Goal: Find contact information: Find contact information

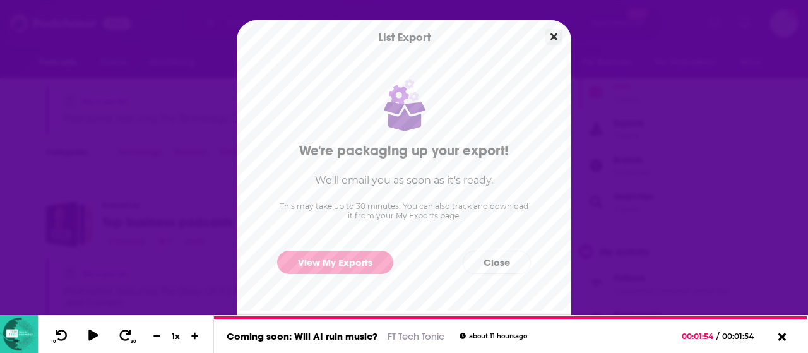
click at [559, 38] on button "Close" at bounding box center [553, 37] width 17 height 16
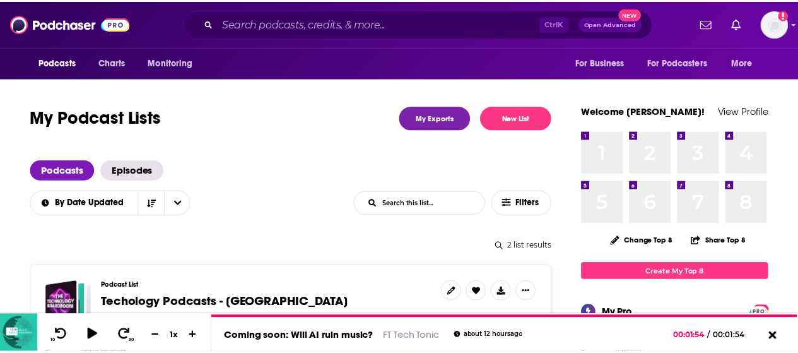
scroll to position [252, 0]
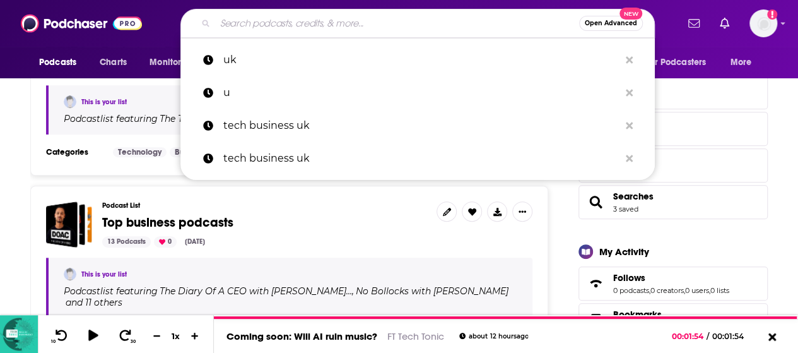
click at [377, 27] on input "Search podcasts, credits, & more..." at bounding box center [397, 23] width 364 height 20
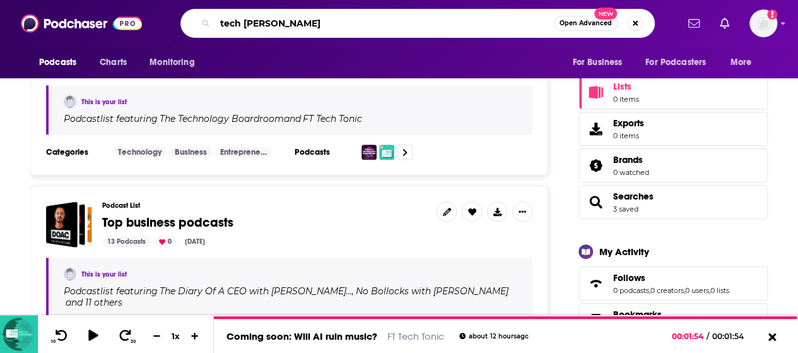
type input "tech tonic"
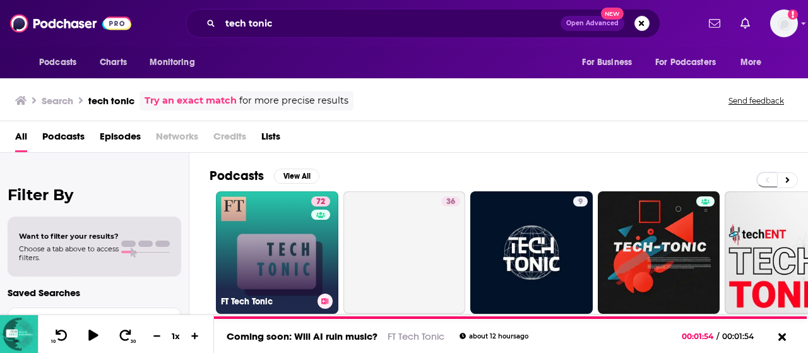
click at [292, 239] on link "72 FT Tech Tonic" at bounding box center [277, 252] width 122 height 122
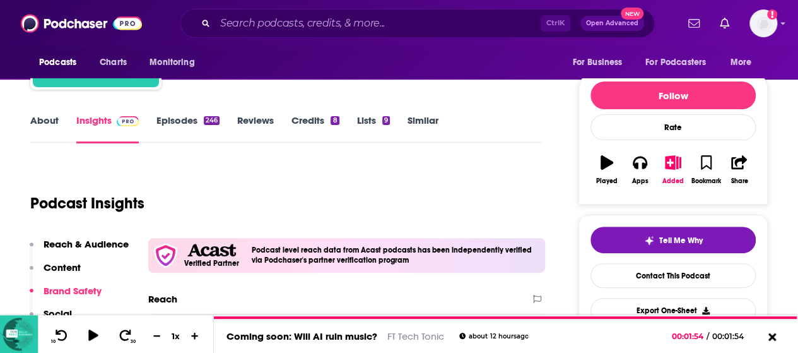
scroll to position [63, 0]
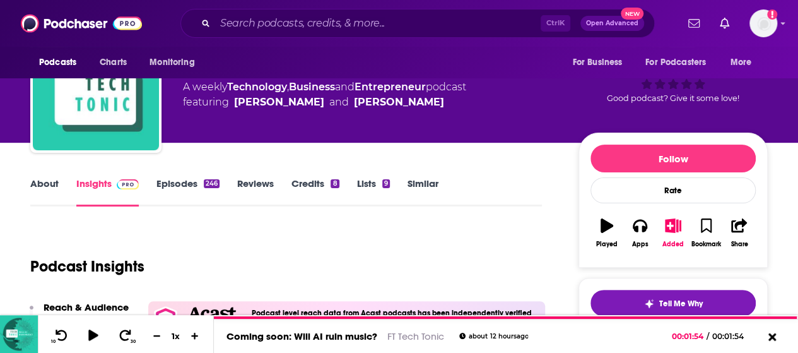
click at [198, 189] on link "Episodes 246" at bounding box center [188, 191] width 63 height 29
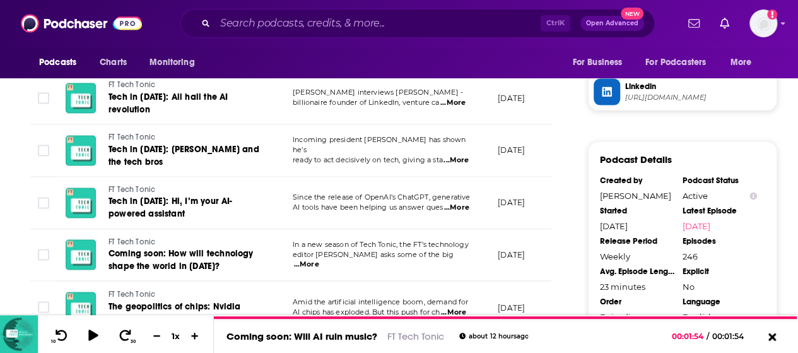
scroll to position [1199, 0]
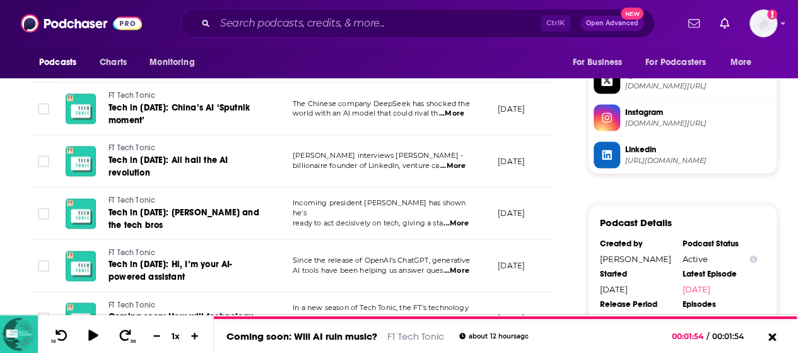
click at [461, 162] on span "...More" at bounding box center [453, 167] width 25 height 10
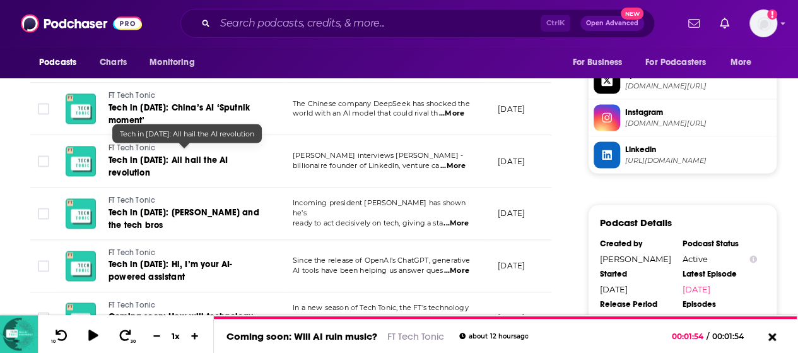
click at [255, 163] on link "Tech in [DATE]: All hail the AI revolution" at bounding box center [184, 167] width 151 height 25
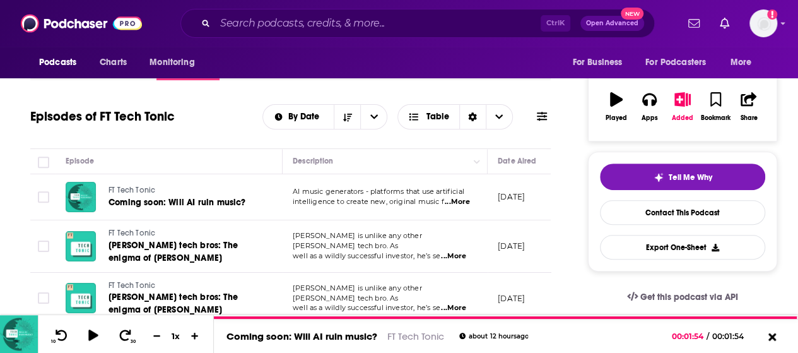
scroll to position [63, 0]
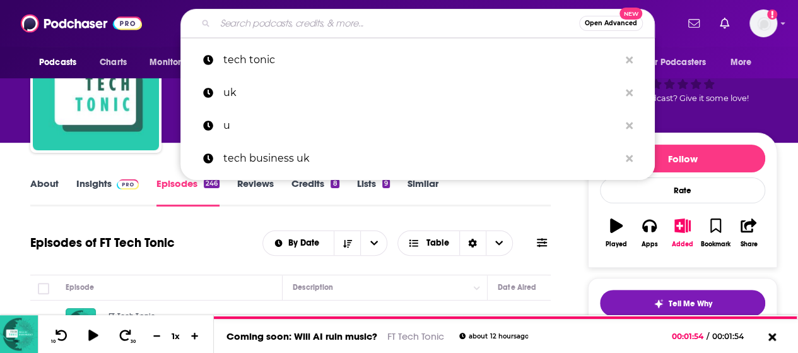
click at [235, 26] on input "Search podcasts, credits, & more..." at bounding box center [397, 23] width 364 height 20
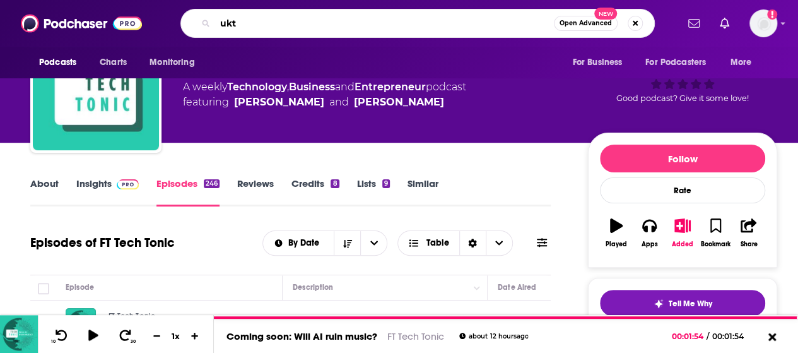
type input "uktn"
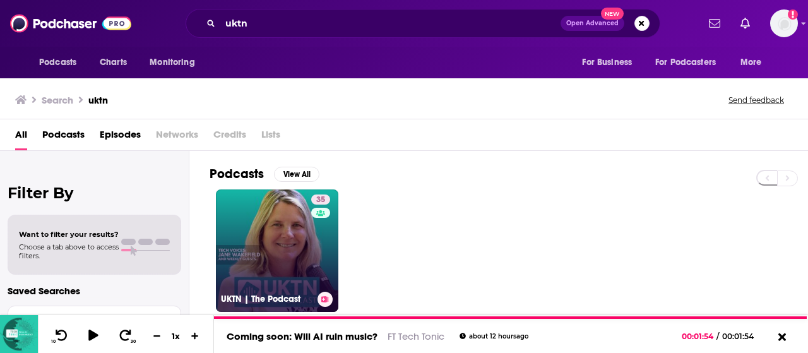
click at [264, 210] on link "35 UKTN | The Podcast" at bounding box center [277, 250] width 122 height 122
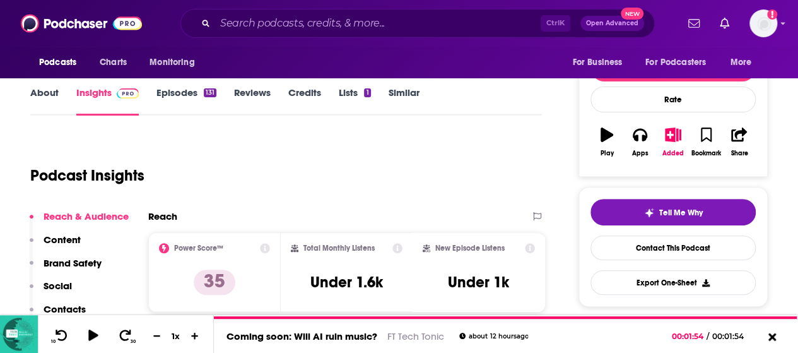
scroll to position [126, 0]
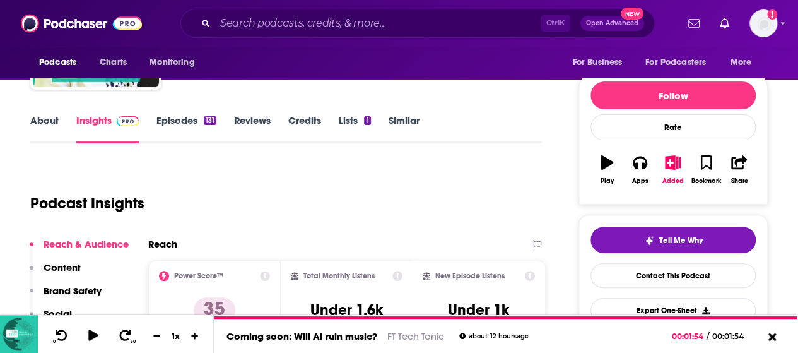
click at [57, 128] on link "About" at bounding box center [44, 128] width 28 height 29
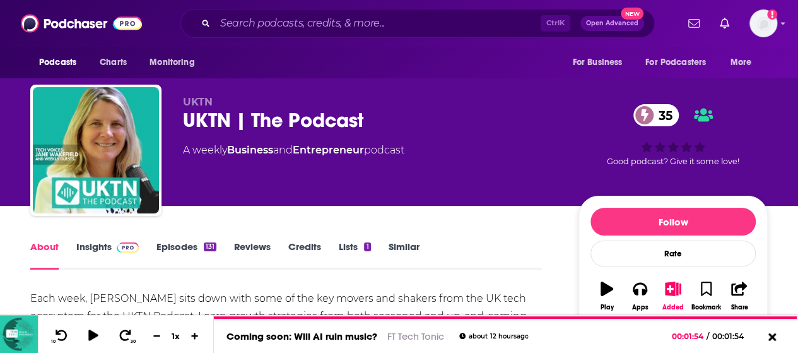
scroll to position [126, 0]
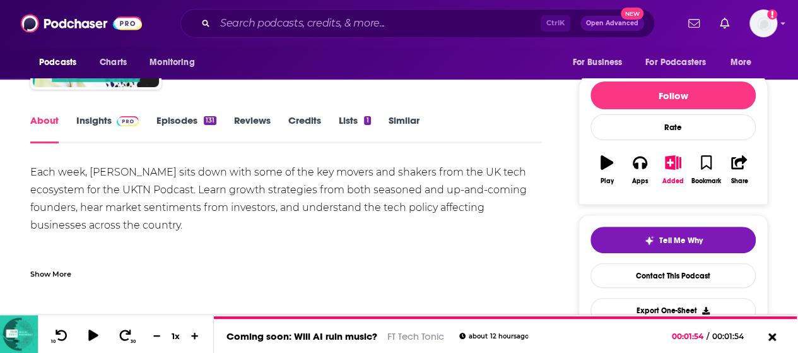
click at [119, 117] on img at bounding box center [128, 121] width 22 height 10
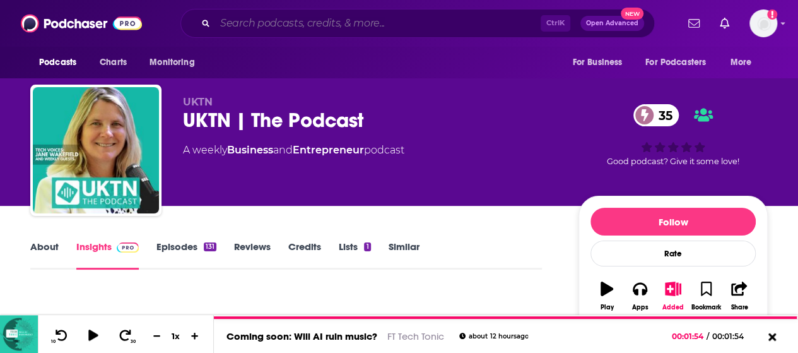
click at [269, 28] on input "Search podcasts, credits, & more..." at bounding box center [378, 23] width 326 height 20
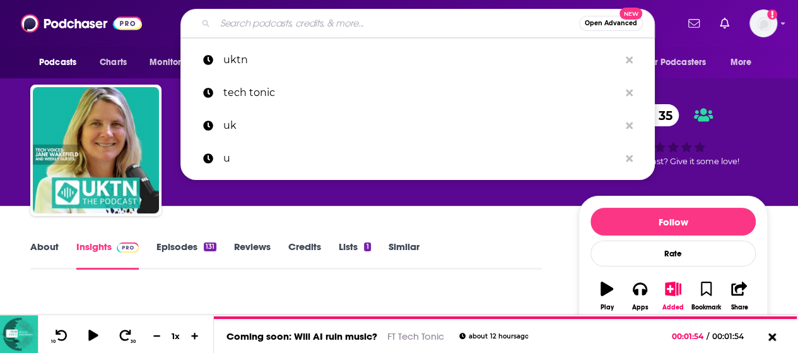
paste input "Leadership Lessons Podcast by Management [DATE]"
type input "Leadership Lessons Podcast by Management [DATE]"
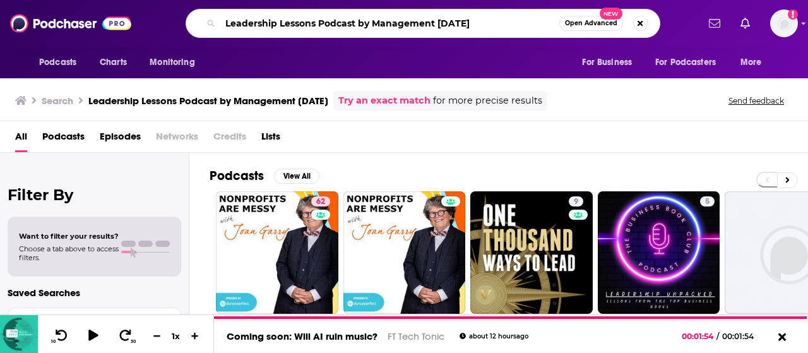
drag, startPoint x: 371, startPoint y: 24, endPoint x: 213, endPoint y: 21, distance: 157.8
click at [213, 21] on div "Leadership Lessons Podcast by Management [DATE] Open Advanced New" at bounding box center [423, 23] width 475 height 29
type input "Management [DATE]"
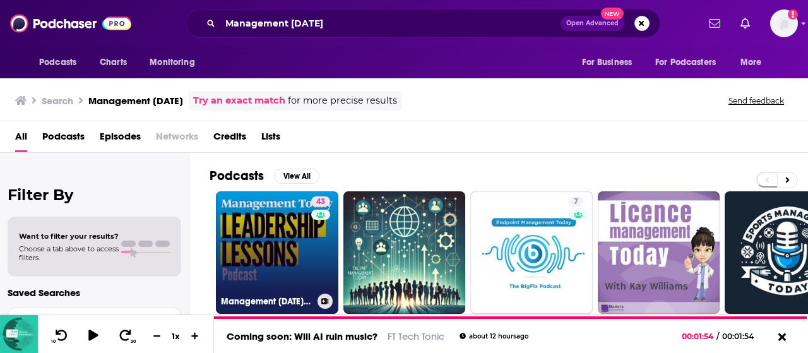
click at [287, 220] on link "43 Management [DATE] Leadership Lessons" at bounding box center [277, 252] width 122 height 122
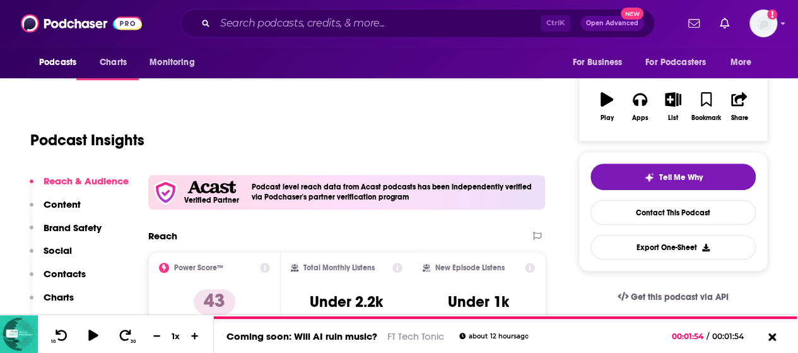
scroll to position [126, 0]
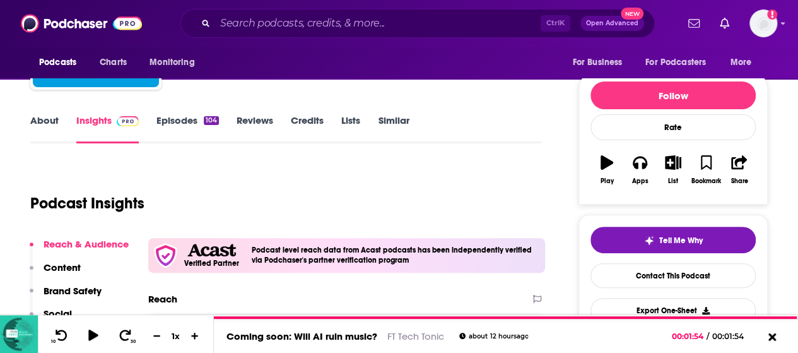
click at [179, 124] on link "Episodes 104" at bounding box center [188, 128] width 62 height 29
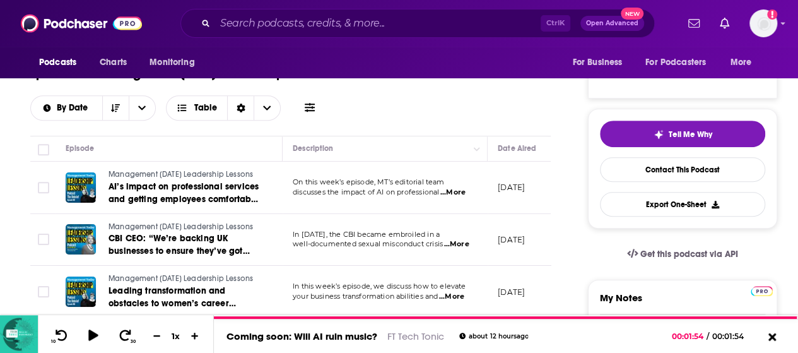
scroll to position [189, 0]
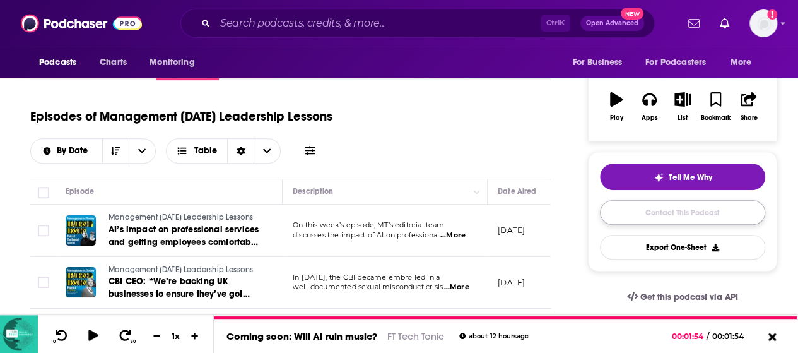
click at [632, 206] on link "Contact This Podcast" at bounding box center [682, 212] width 165 height 25
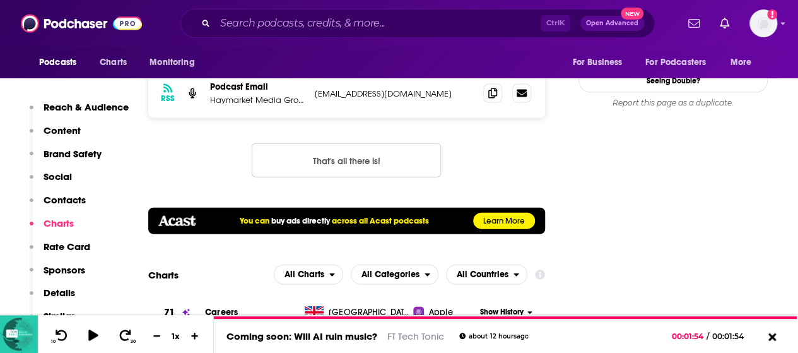
scroll to position [1238, 0]
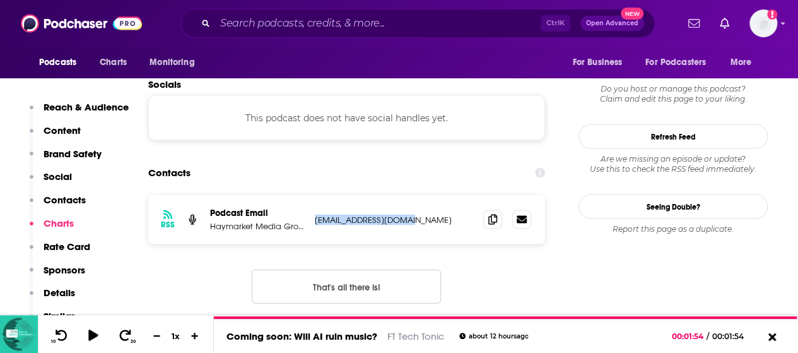
drag, startPoint x: 416, startPoint y: 188, endPoint x: 312, endPoint y: 187, distance: 103.5
click at [312, 195] on div "RSS Podcast Email Haymarket Media Group Ltd [EMAIL_ADDRESS][DOMAIN_NAME] [DOMAI…" at bounding box center [346, 219] width 397 height 49
copy p "[EMAIL_ADDRESS][DOMAIN_NAME]"
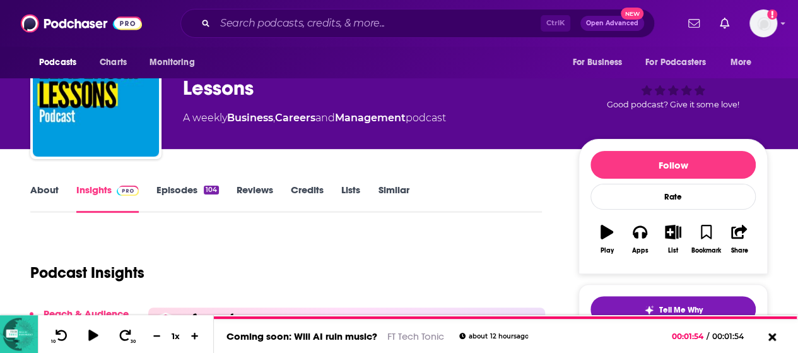
scroll to position [0, 0]
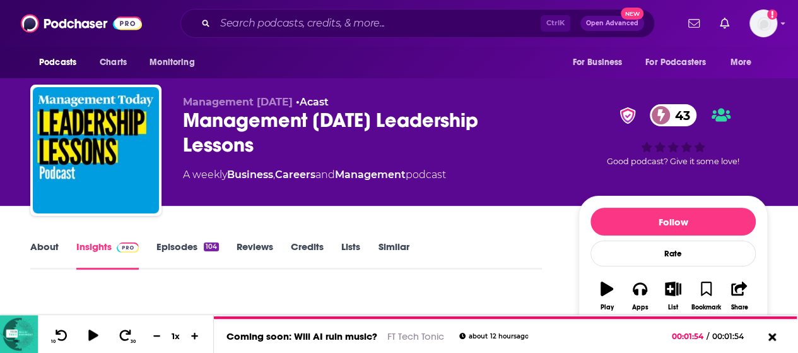
click at [104, 248] on link "Insights" at bounding box center [107, 254] width 62 height 29
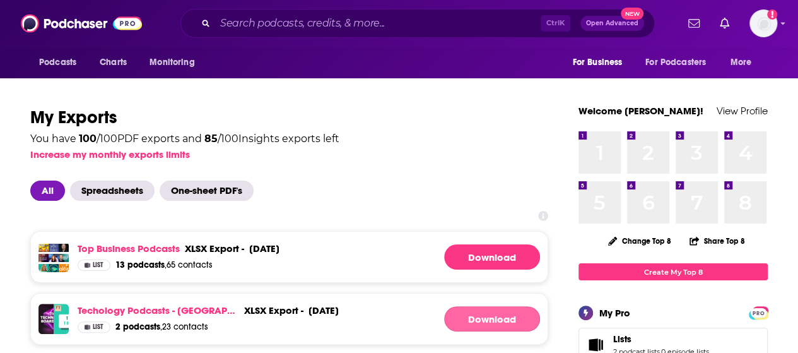
click at [502, 319] on link "Download" at bounding box center [492, 318] width 96 height 25
